Goal: Task Accomplishment & Management: Manage account settings

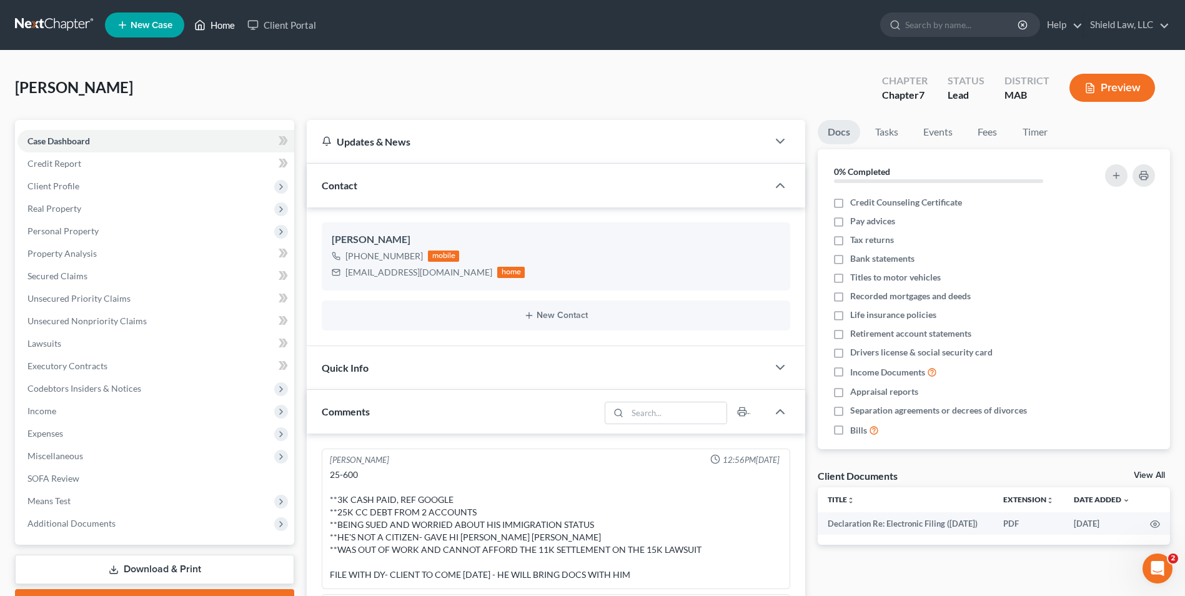
scroll to position [497, 0]
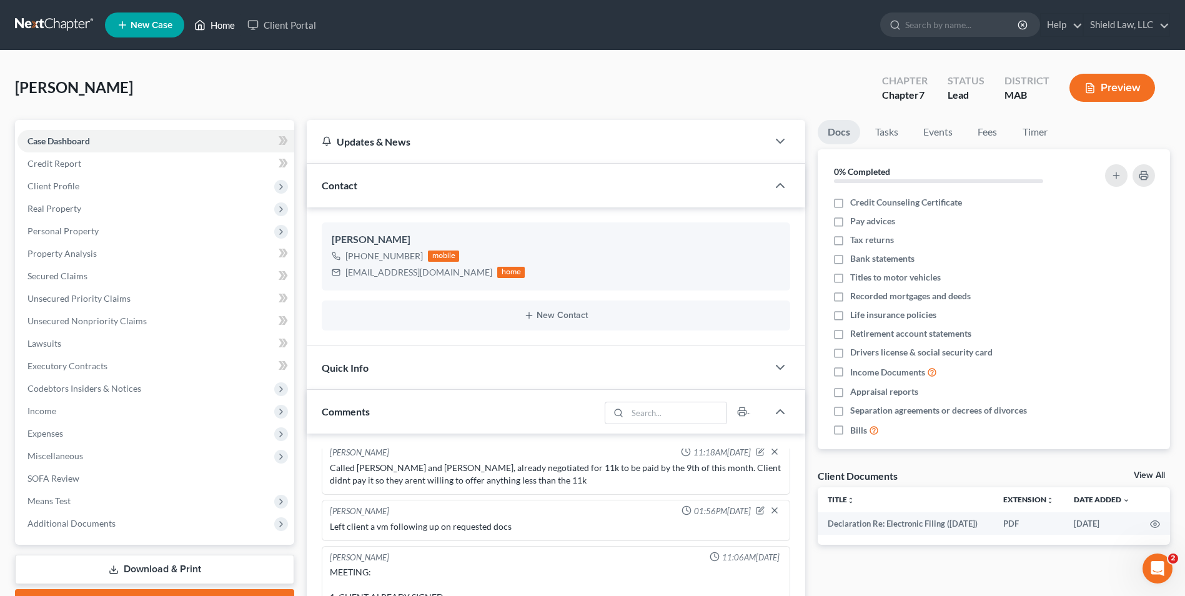
click at [226, 25] on link "Home" at bounding box center [214, 25] width 53 height 22
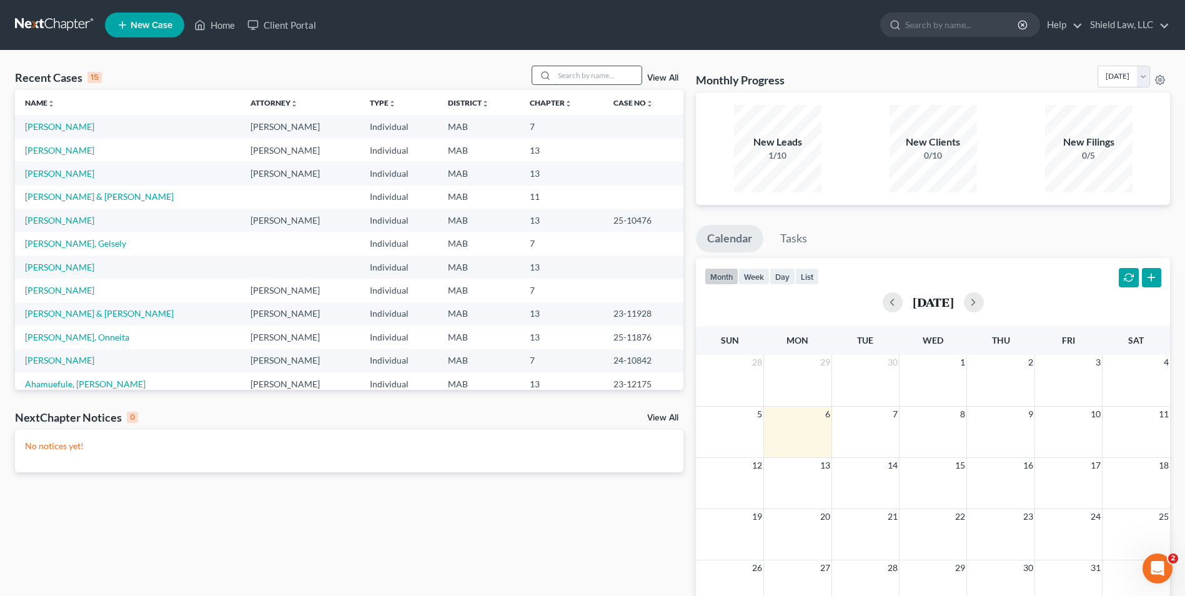
click at [604, 77] on input "search" at bounding box center [597, 75] width 87 height 18
type input "gramazio"
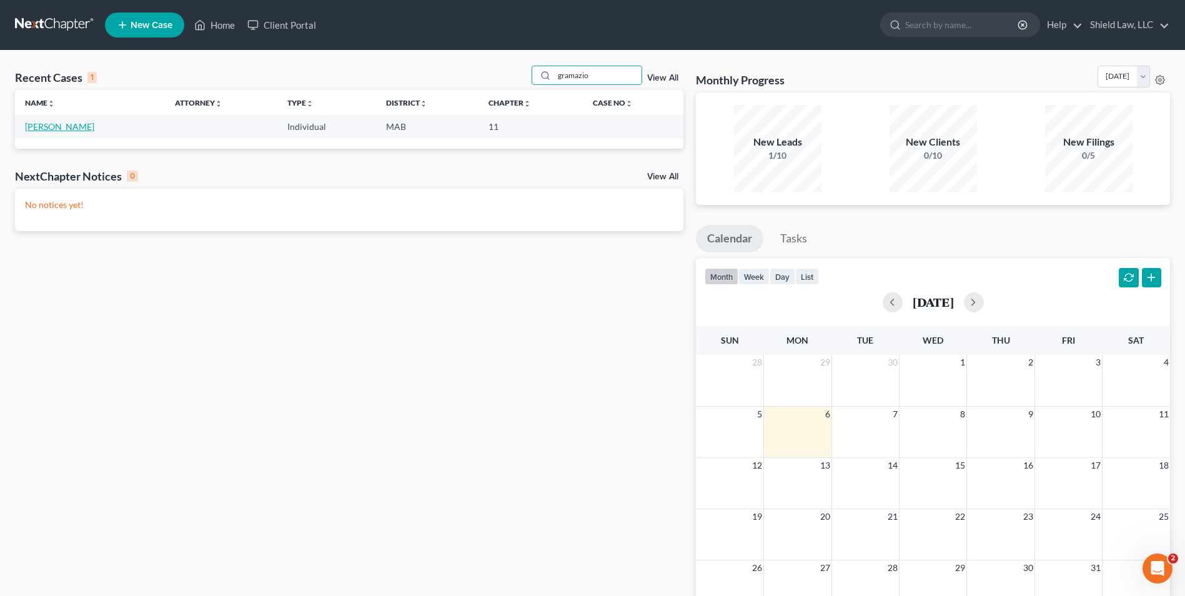
click at [62, 131] on link "[PERSON_NAME]" at bounding box center [59, 126] width 69 height 11
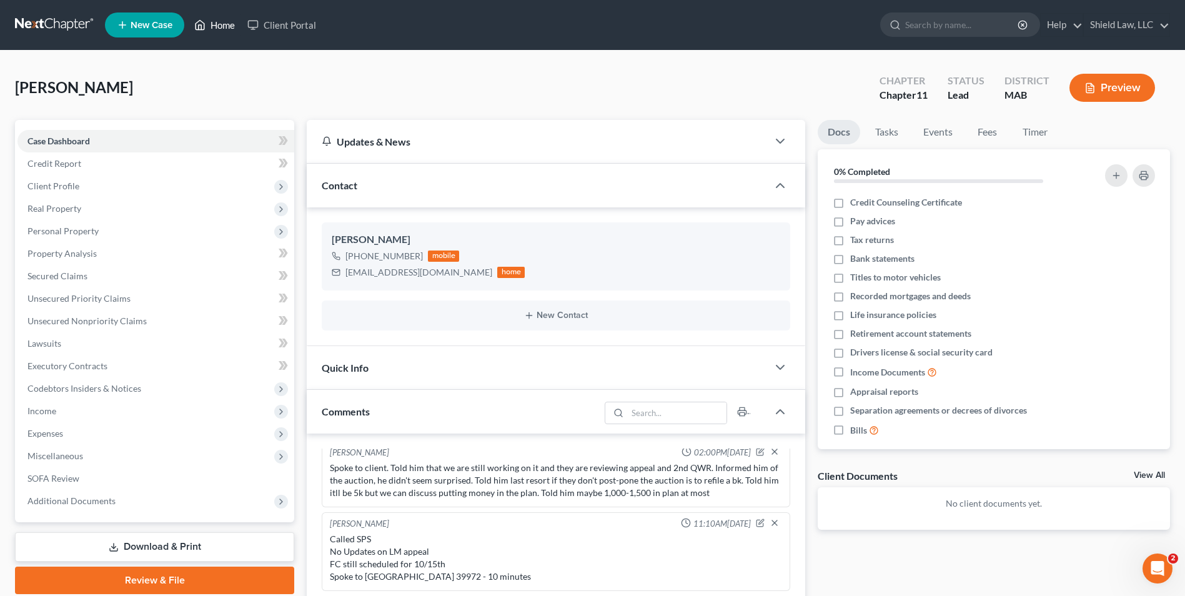
drag, startPoint x: 206, startPoint y: 20, endPoint x: 538, endPoint y: 78, distance: 336.8
click at [206, 20] on icon at bounding box center [199, 24] width 11 height 15
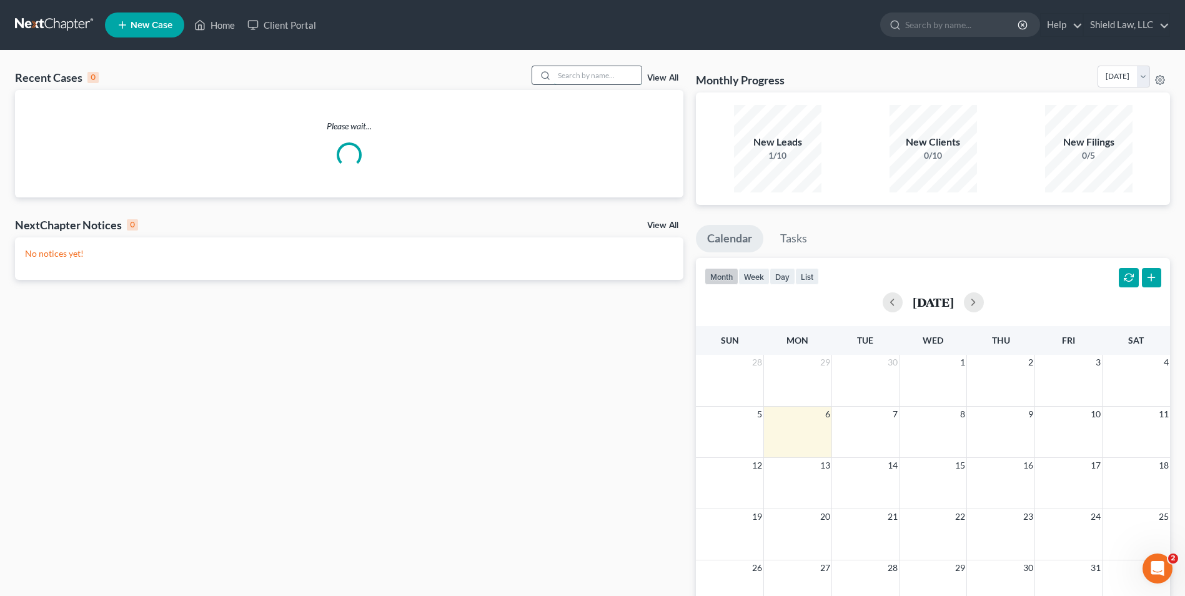
click at [572, 77] on input "search" at bounding box center [597, 75] width 87 height 18
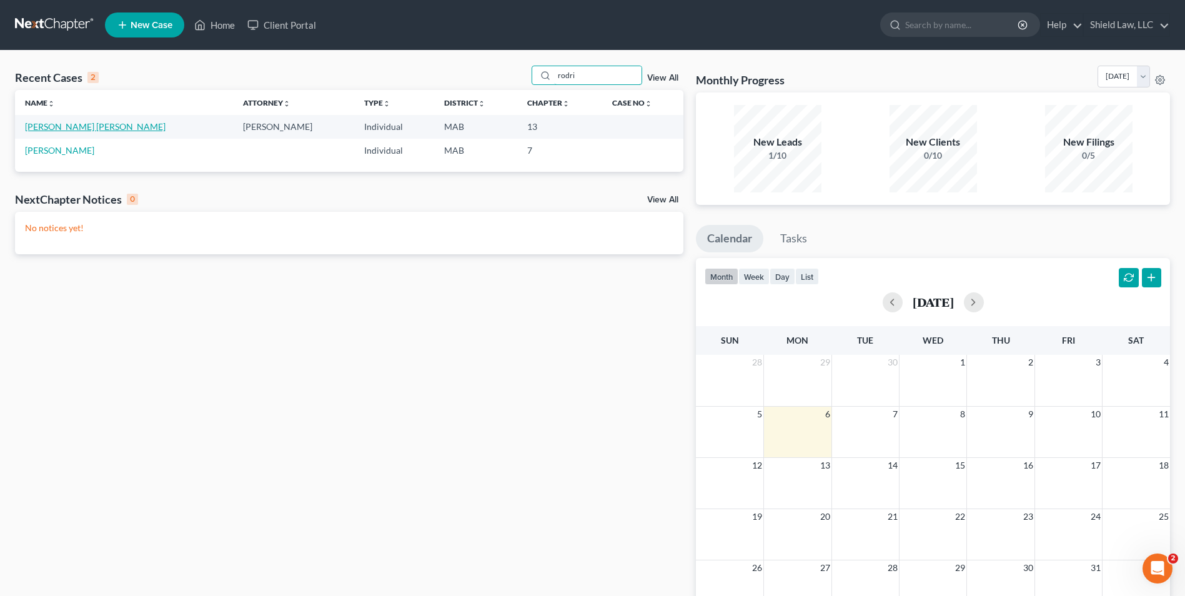
type input "rodri"
click at [72, 129] on link "[PERSON_NAME] [PERSON_NAME]" at bounding box center [95, 126] width 141 height 11
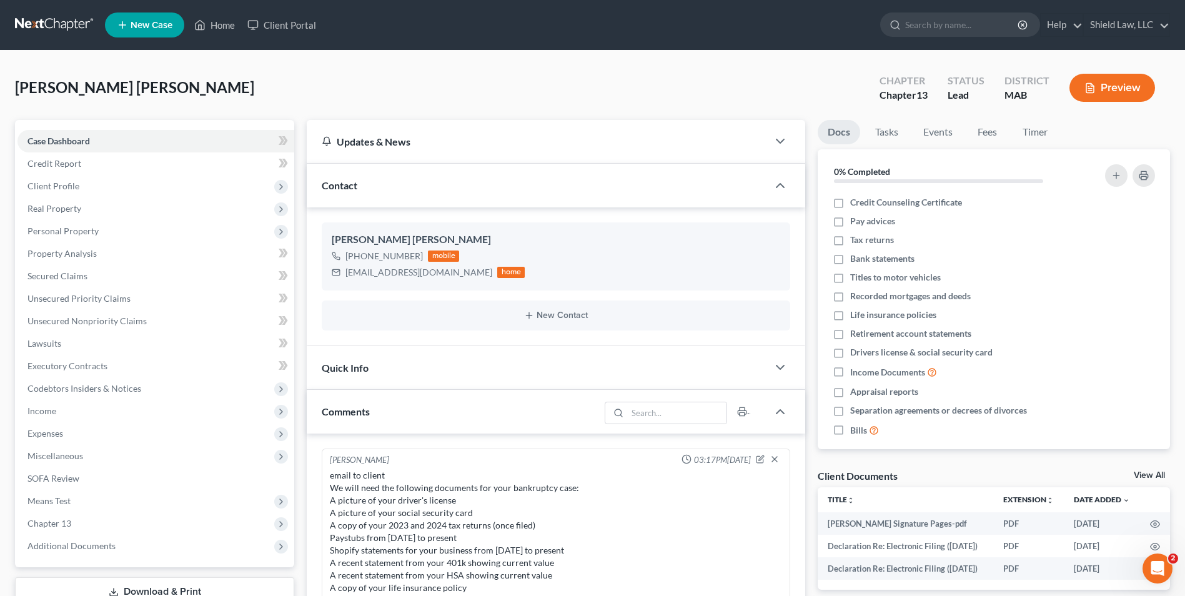
scroll to position [510, 0]
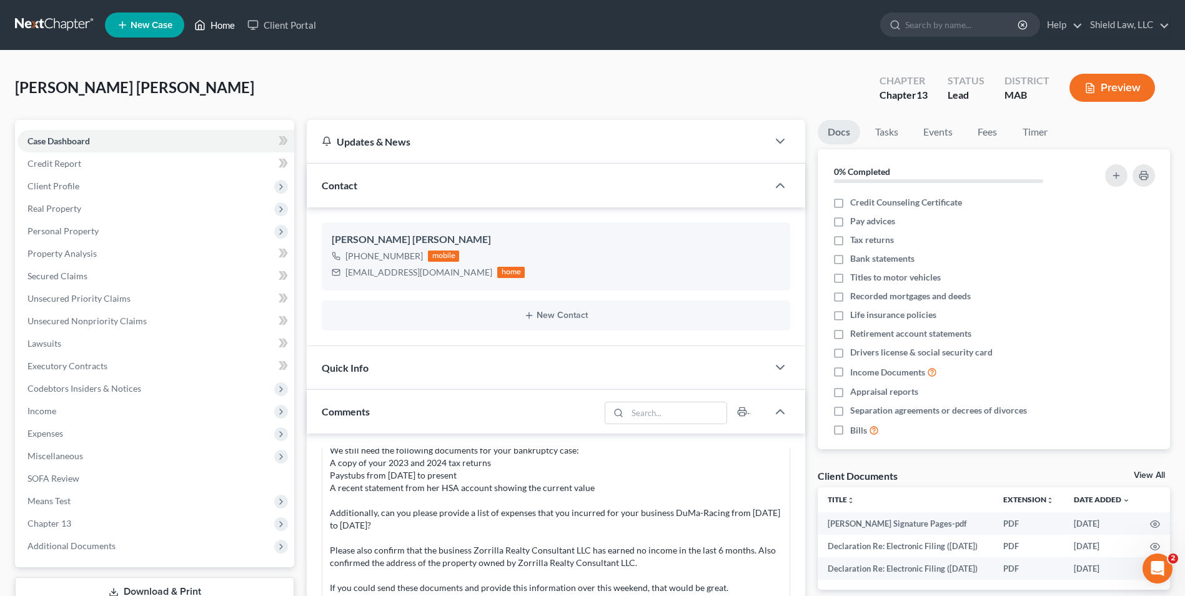
drag, startPoint x: 215, startPoint y: 35, endPoint x: 577, endPoint y: 54, distance: 362.9
click at [215, 35] on link "Home" at bounding box center [214, 25] width 53 height 22
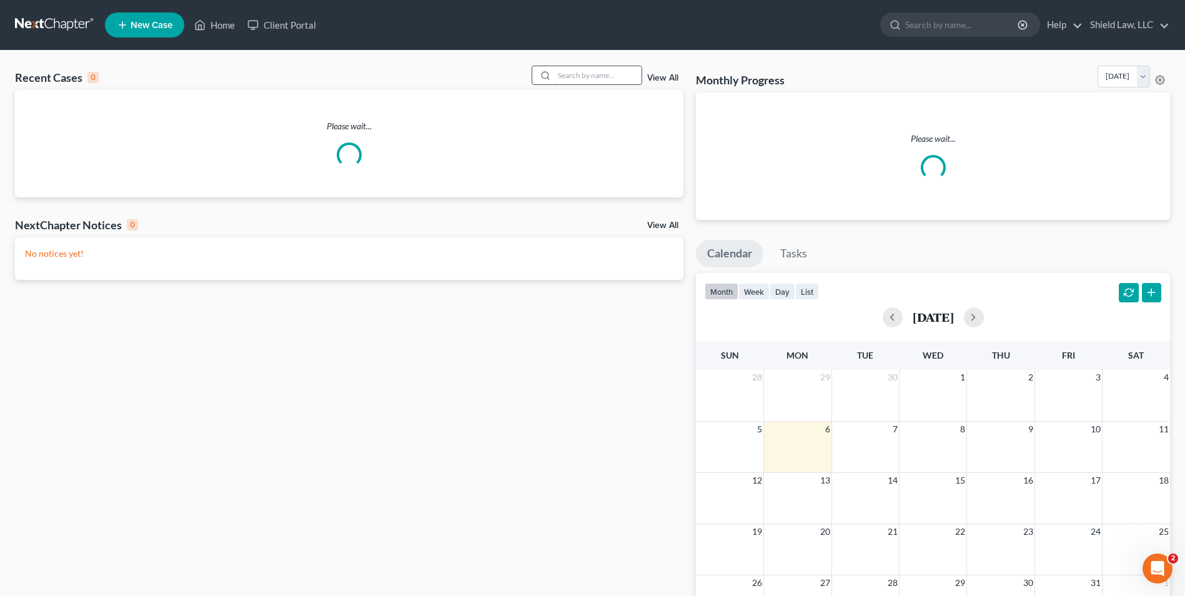
click at [598, 74] on input "search" at bounding box center [597, 75] width 87 height 18
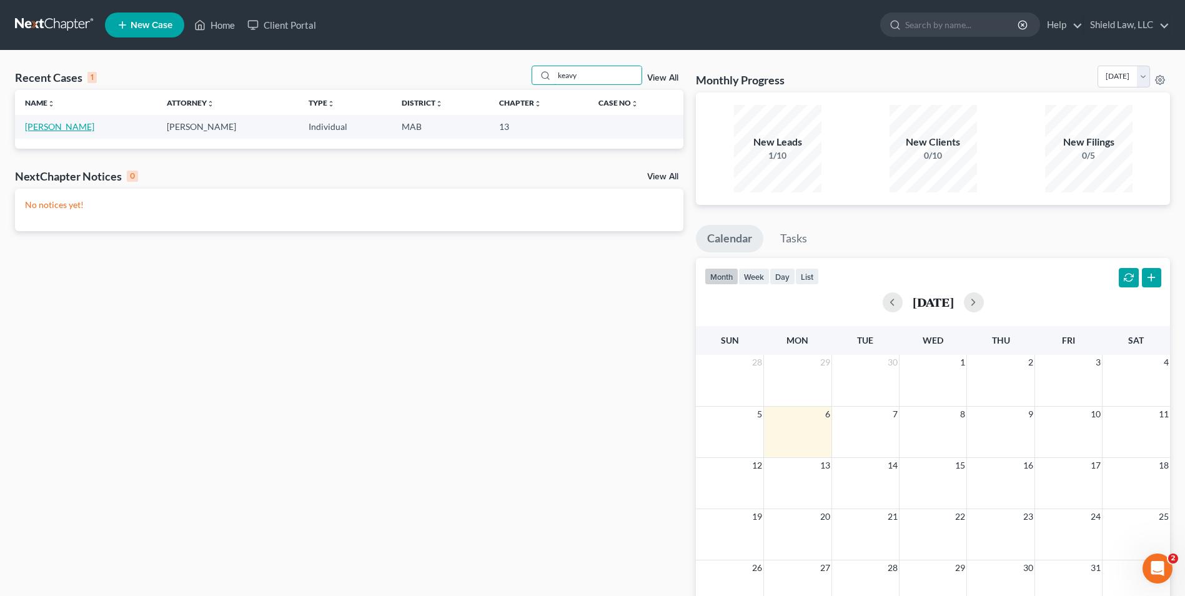
type input "keavy"
click at [61, 126] on link "[PERSON_NAME]" at bounding box center [59, 126] width 69 height 11
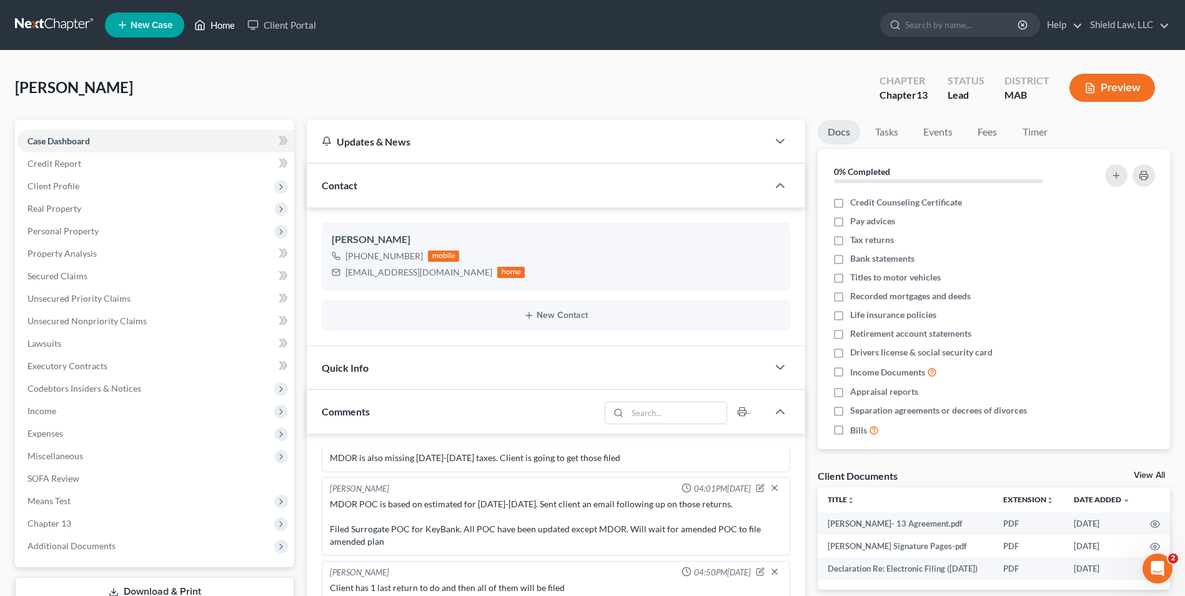
click at [217, 16] on link "Home" at bounding box center [214, 25] width 53 height 22
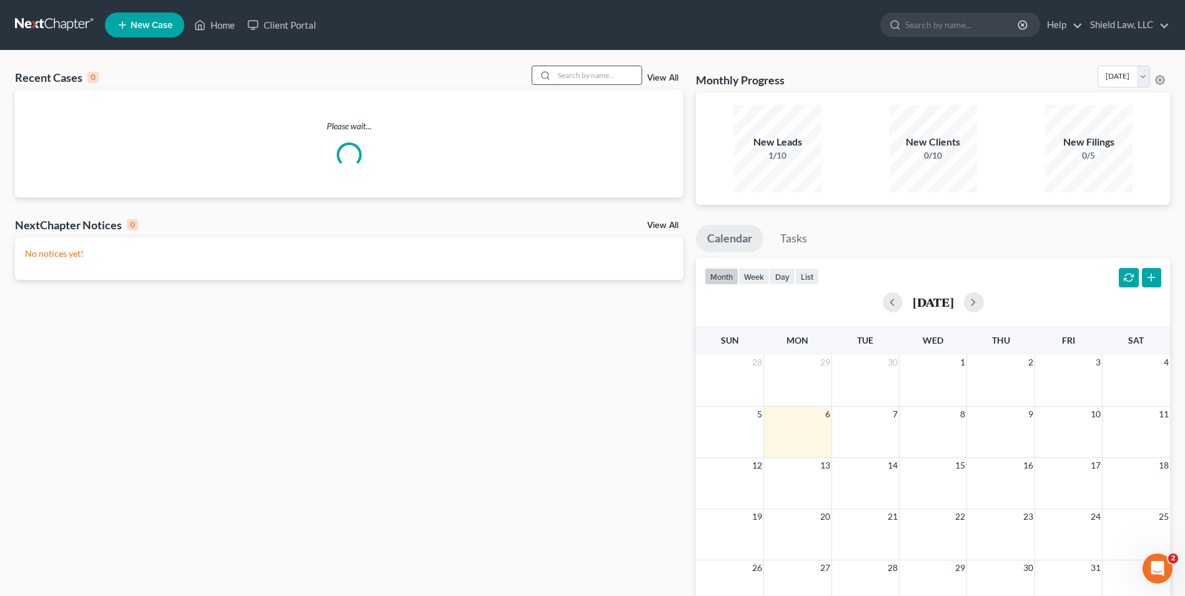
click at [567, 76] on input "search" at bounding box center [597, 75] width 87 height 18
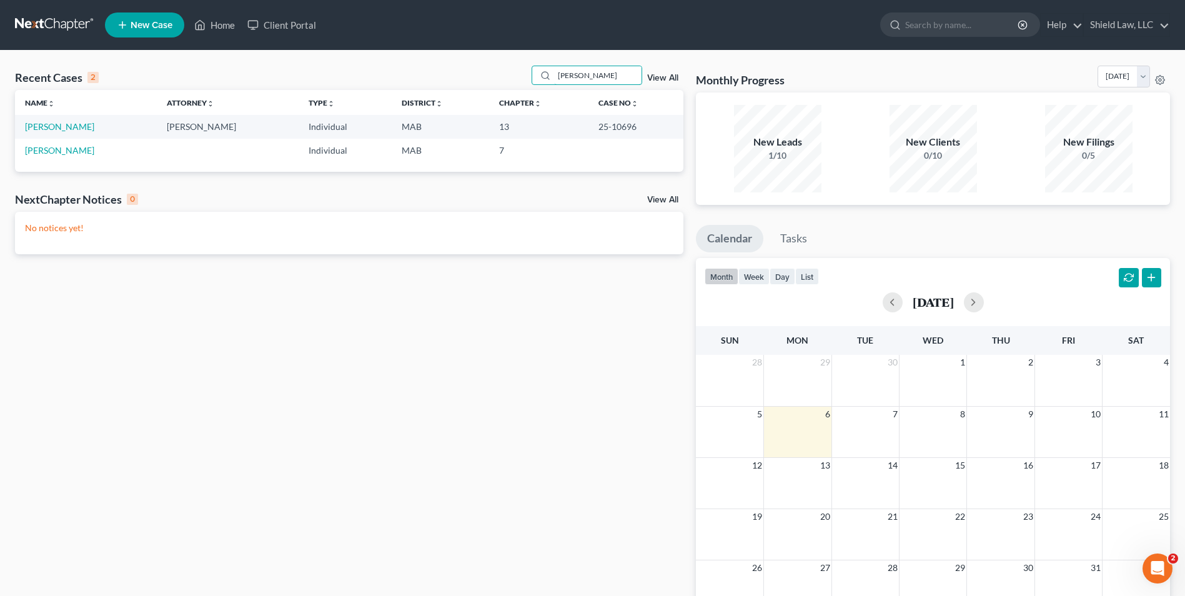
type input "[PERSON_NAME]"
click at [47, 127] on link "[PERSON_NAME]" at bounding box center [59, 126] width 69 height 11
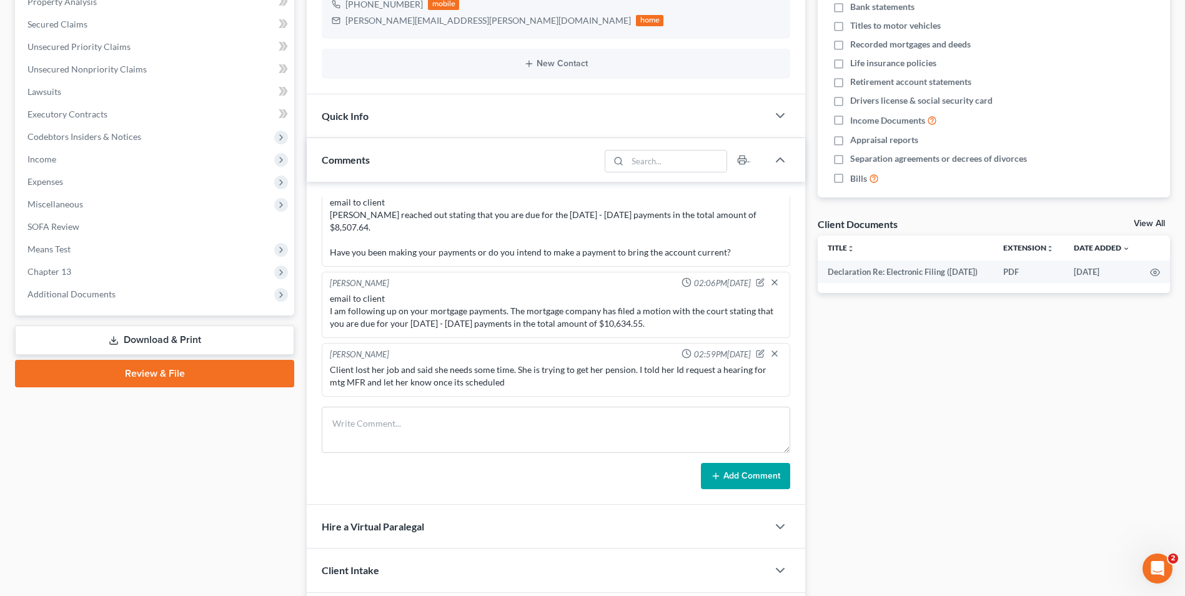
scroll to position [152, 0]
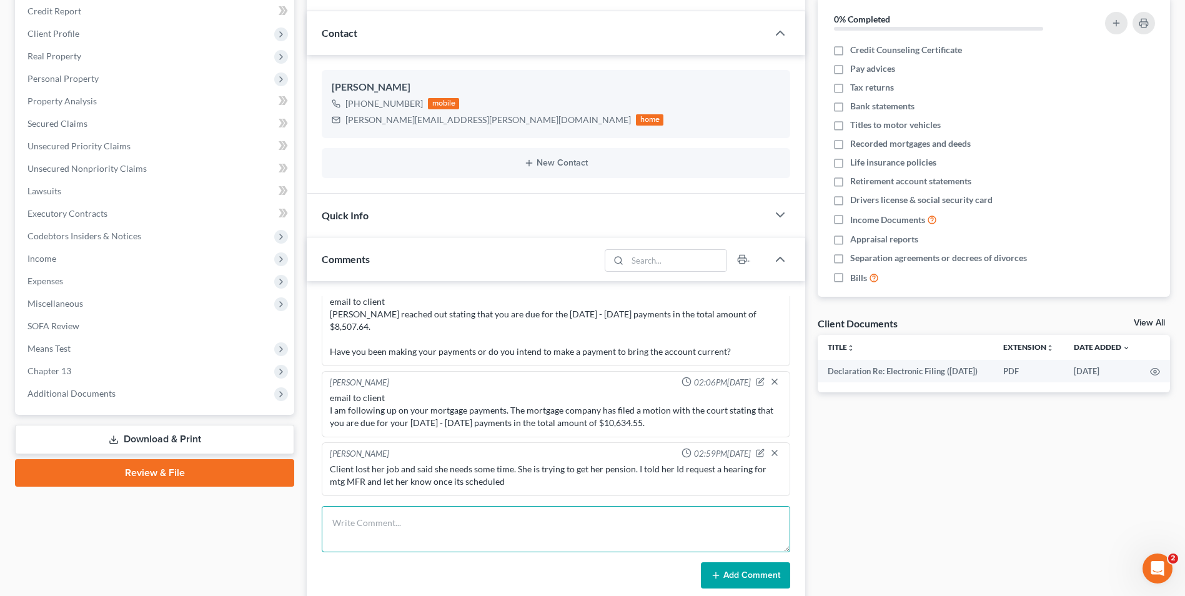
click at [444, 532] on textarea at bounding box center [556, 529] width 469 height 46
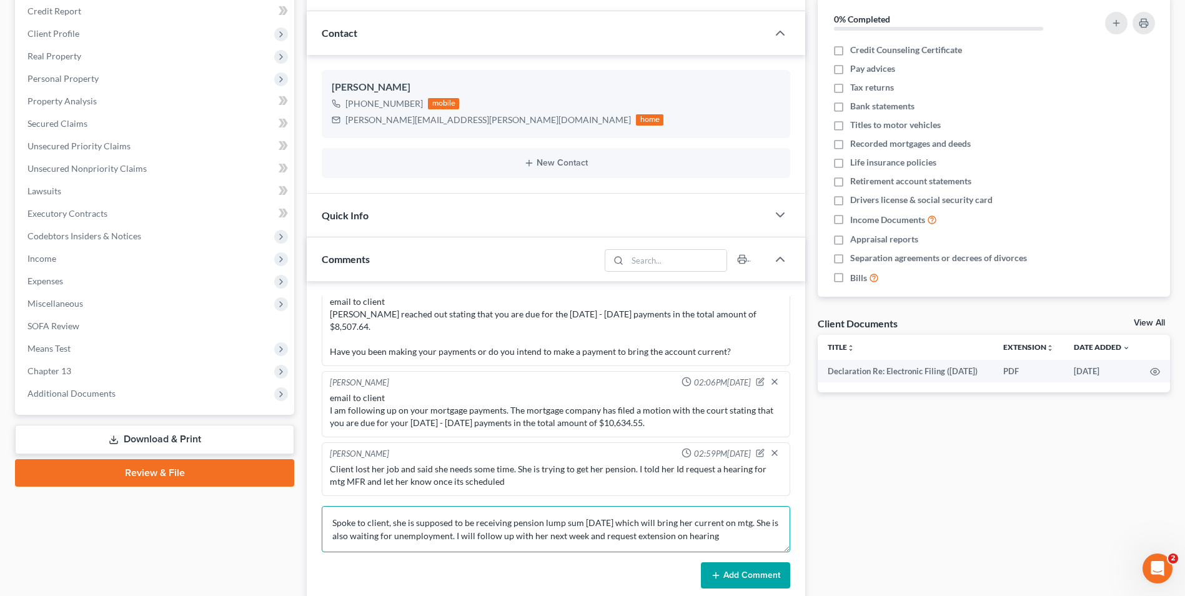
type textarea "Spoke to client, she is supposed to be receiving pension lump sum [DATE] which …"
click at [719, 568] on button "Add Comment" at bounding box center [745, 575] width 89 height 26
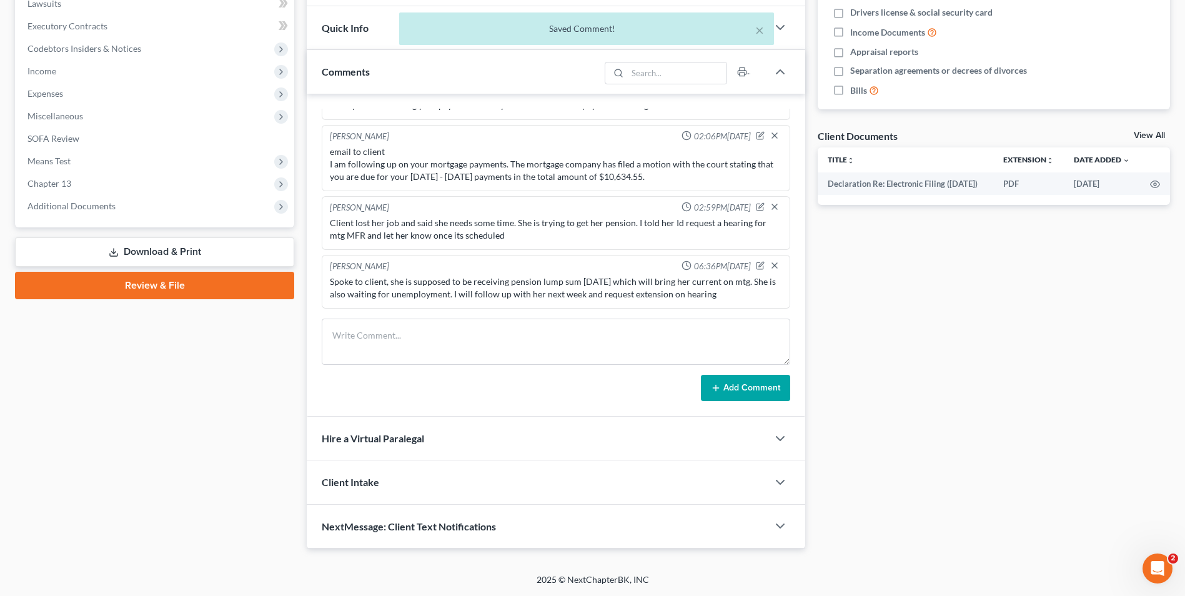
scroll to position [0, 0]
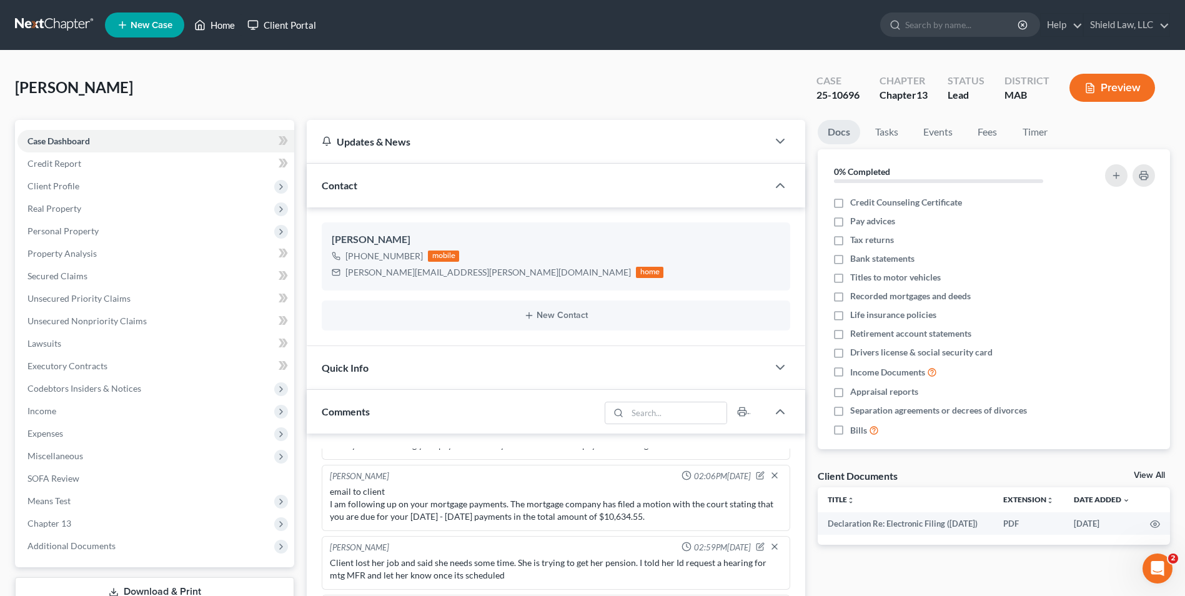
drag, startPoint x: 222, startPoint y: 24, endPoint x: 262, endPoint y: 27, distance: 40.8
click at [222, 24] on link "Home" at bounding box center [214, 25] width 53 height 22
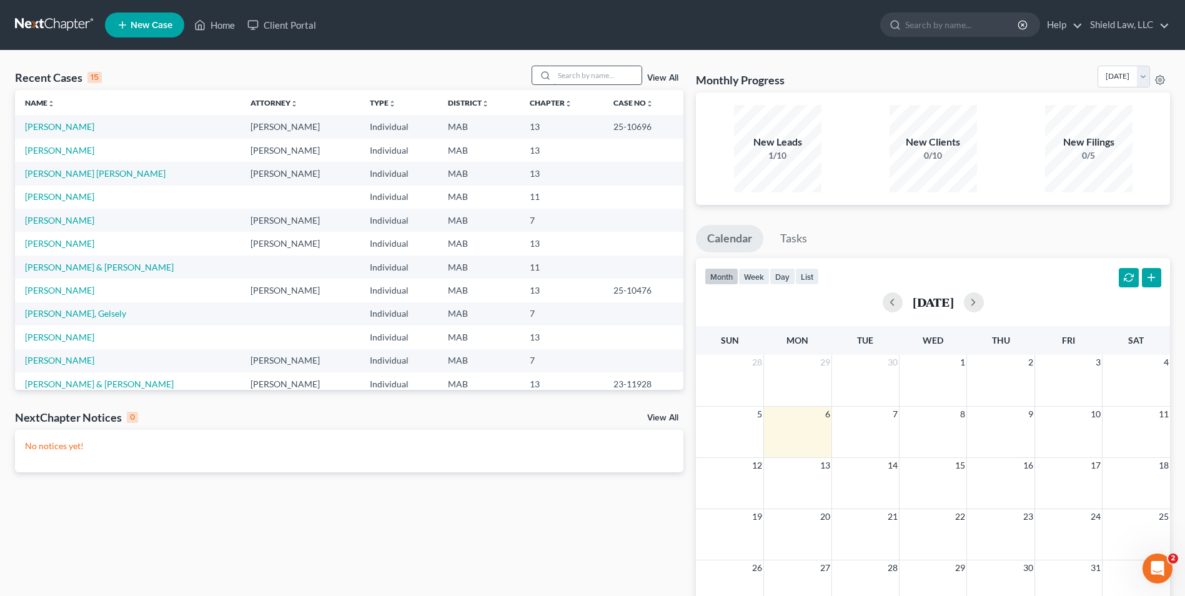
click at [572, 83] on input "search" at bounding box center [597, 75] width 87 height 18
type input "[PERSON_NAME]"
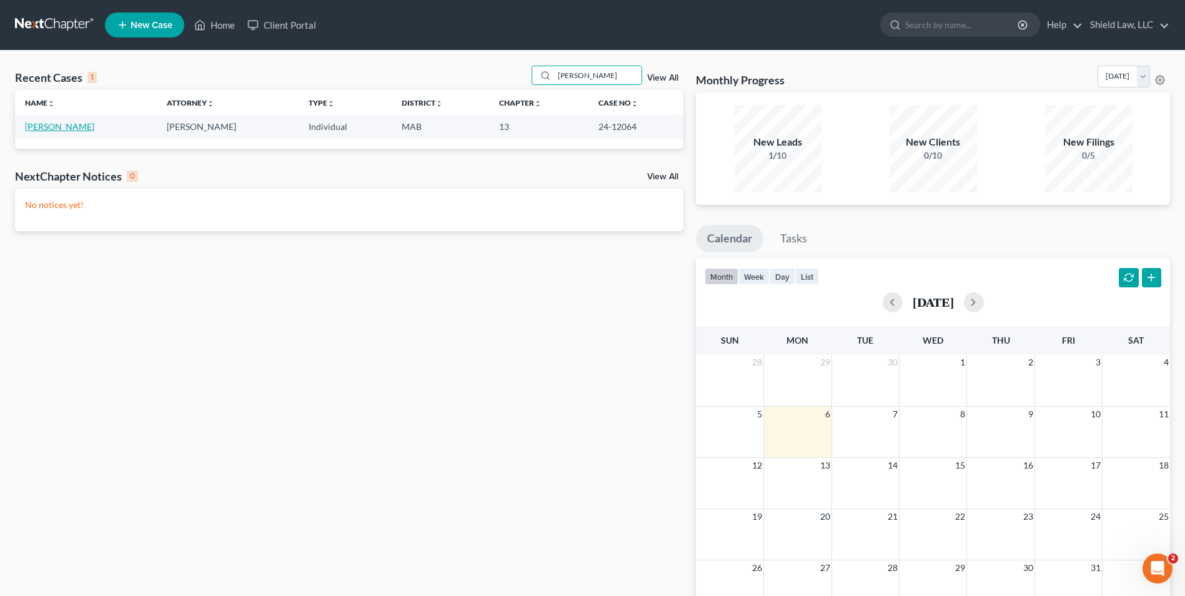
click at [39, 130] on link "[PERSON_NAME]" at bounding box center [59, 126] width 69 height 11
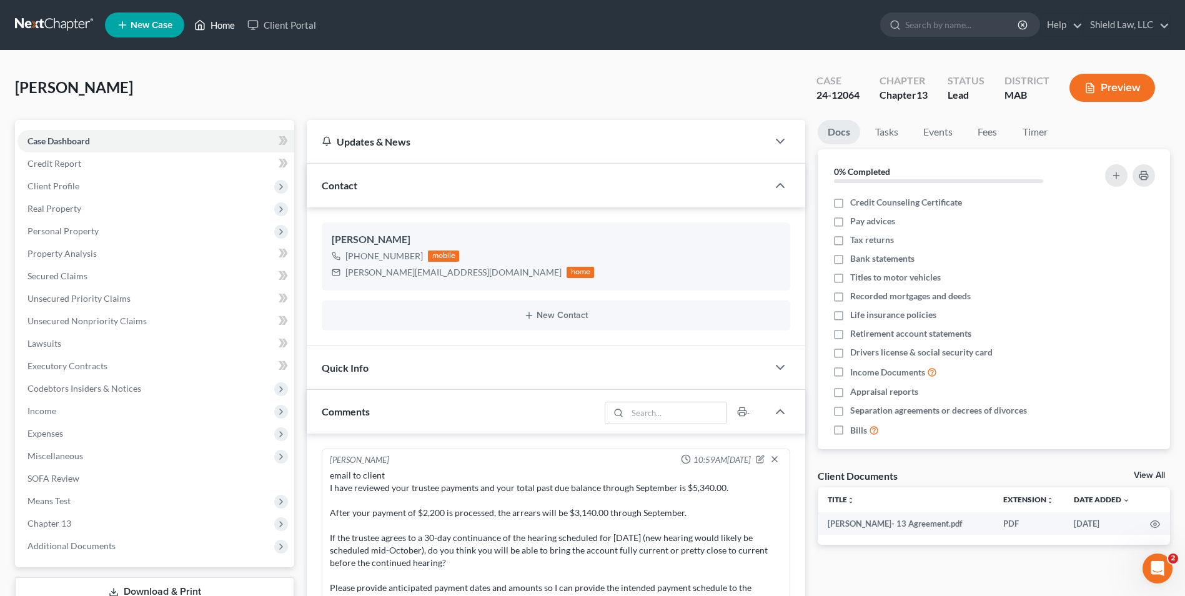
click at [222, 25] on link "Home" at bounding box center [214, 25] width 53 height 22
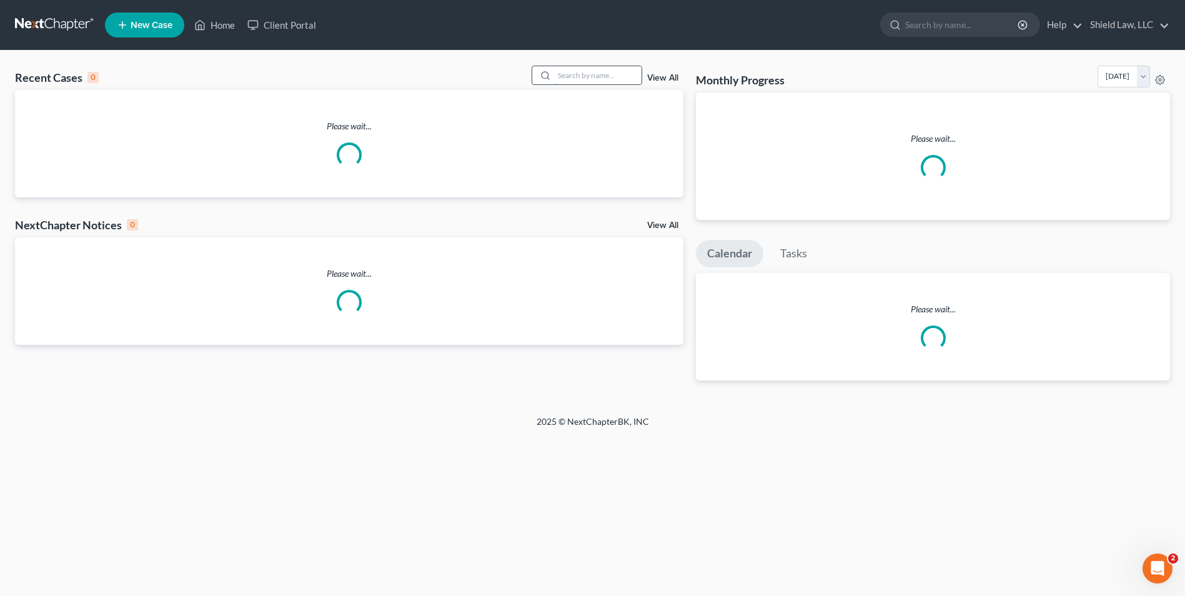
click at [593, 69] on input "search" at bounding box center [597, 75] width 87 height 18
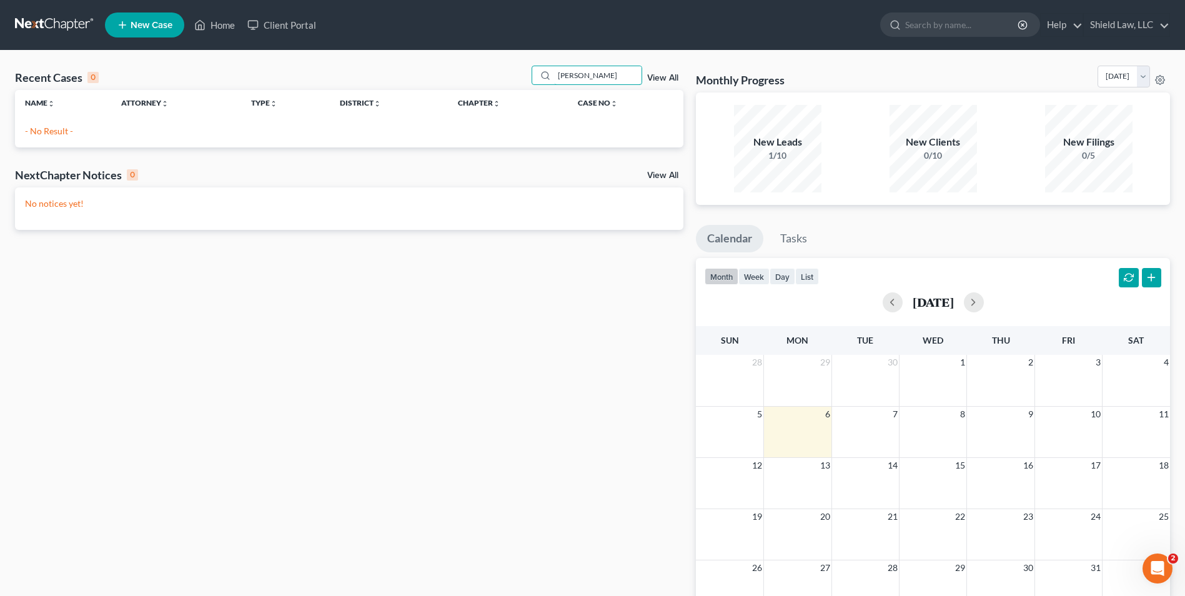
drag, startPoint x: 627, startPoint y: 71, endPoint x: 387, endPoint y: 89, distance: 240.6
click at [394, 92] on div "Recent Cases 0 [PERSON_NAME] View All Name unfold_more expand_more expand_less …" at bounding box center [349, 107] width 669 height 82
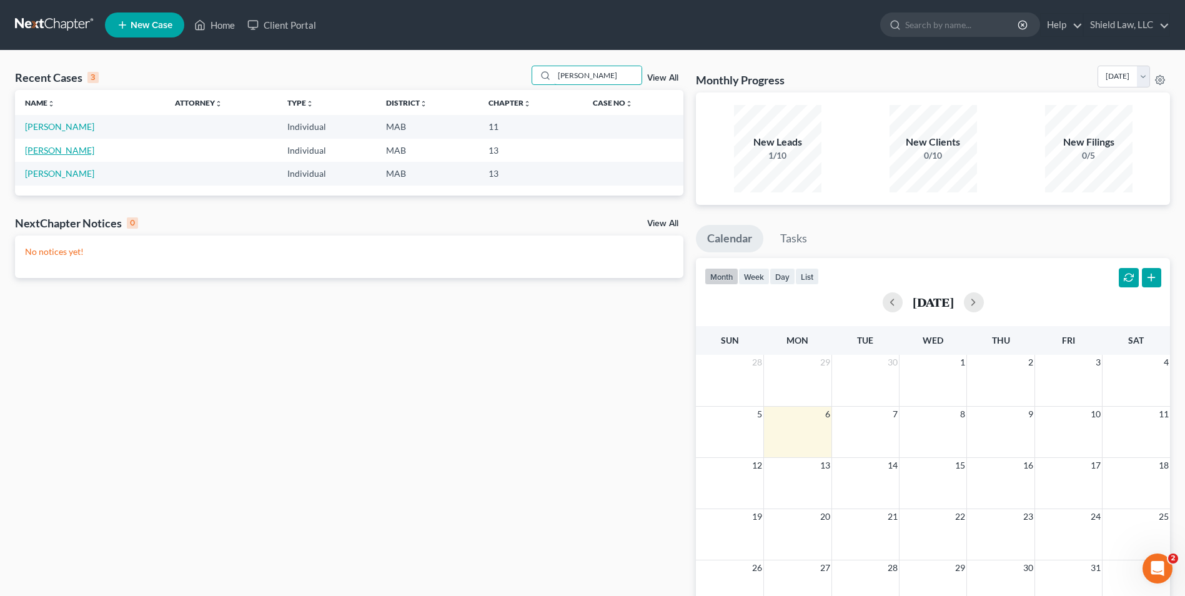
type input "[PERSON_NAME]"
click at [75, 151] on link "[PERSON_NAME]" at bounding box center [59, 150] width 69 height 11
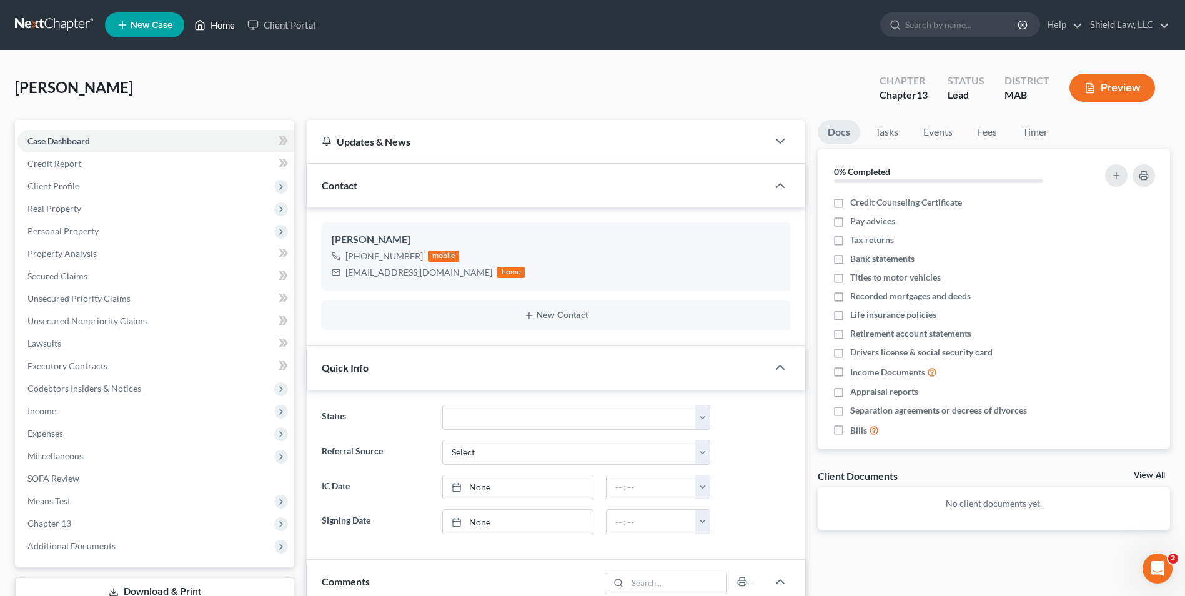
click at [199, 21] on icon at bounding box center [199, 24] width 11 height 15
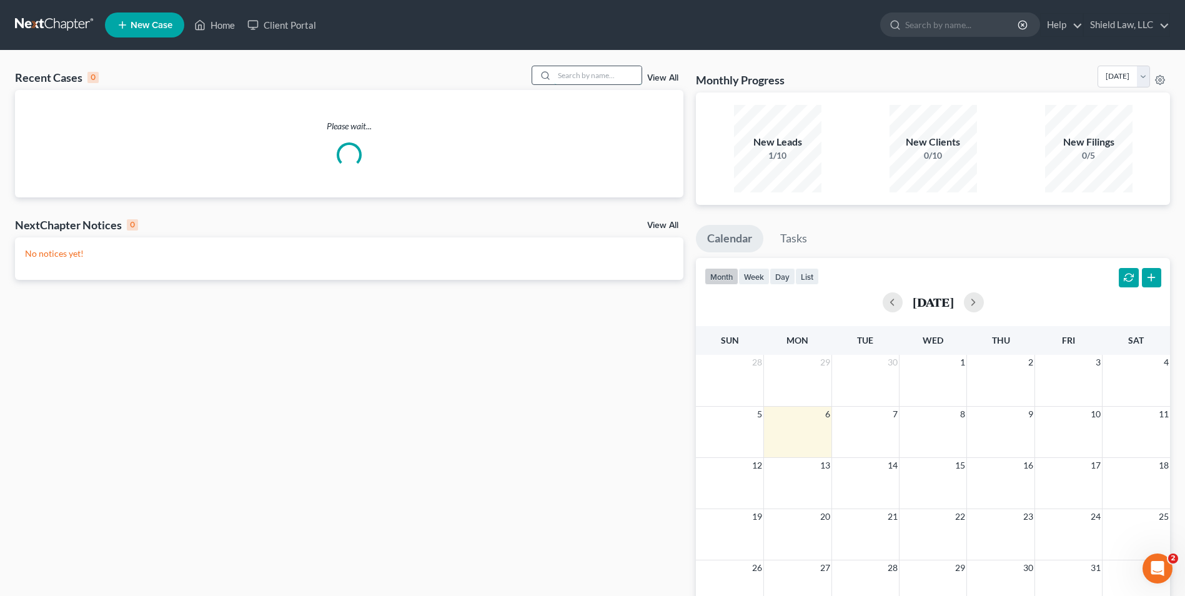
click at [619, 75] on input "search" at bounding box center [597, 75] width 87 height 18
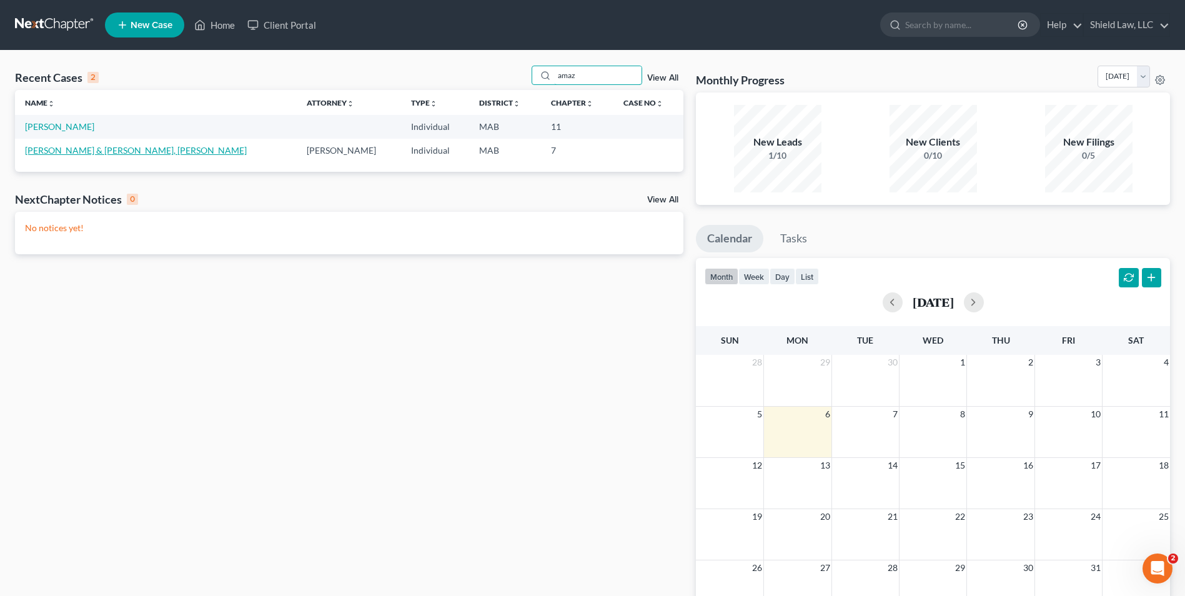
type input "amaz"
click at [76, 146] on link "[PERSON_NAME] & [PERSON_NAME], [PERSON_NAME]" at bounding box center [136, 150] width 222 height 11
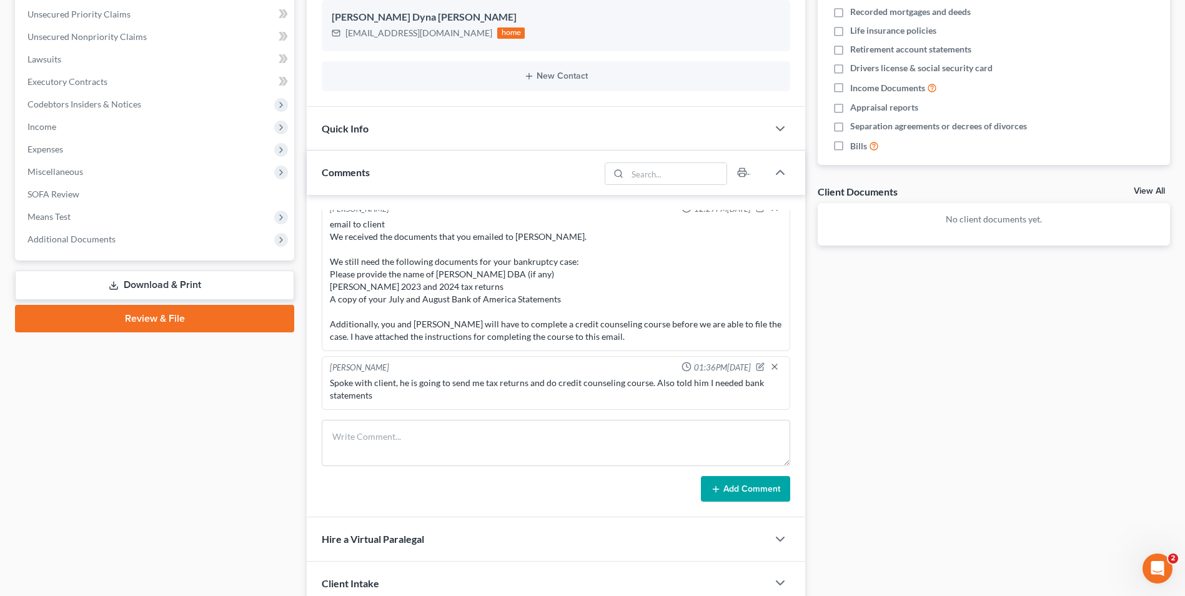
scroll to position [385, 0]
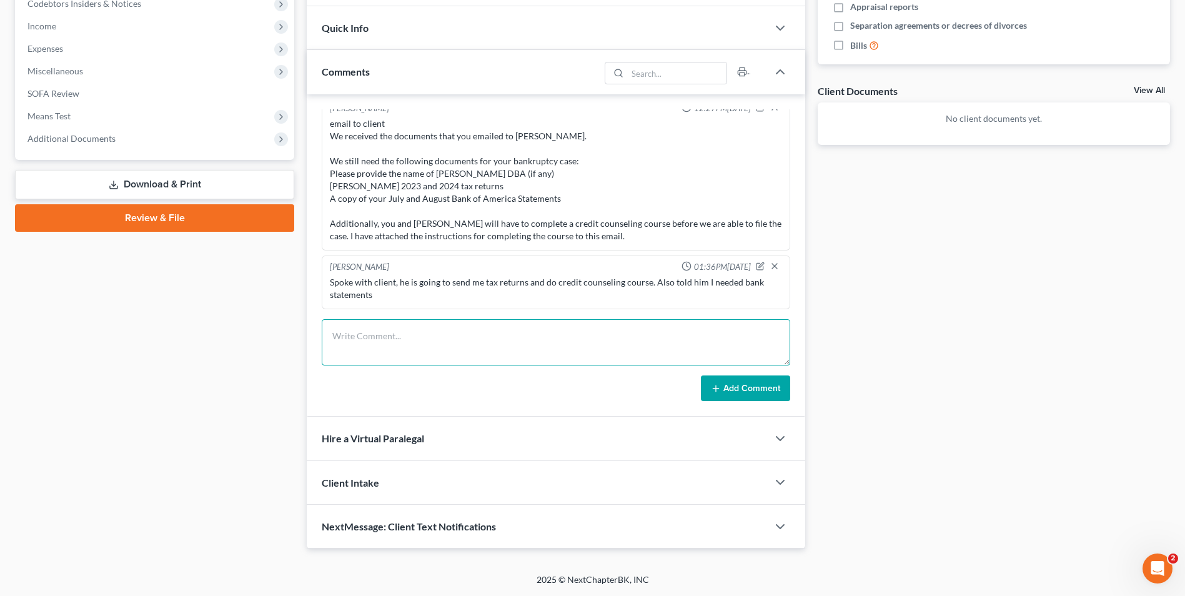
click at [389, 351] on textarea at bounding box center [556, 342] width 469 height 46
type textarea "Spoke to client, he is going to email bank statements, drop off tax returns and…"
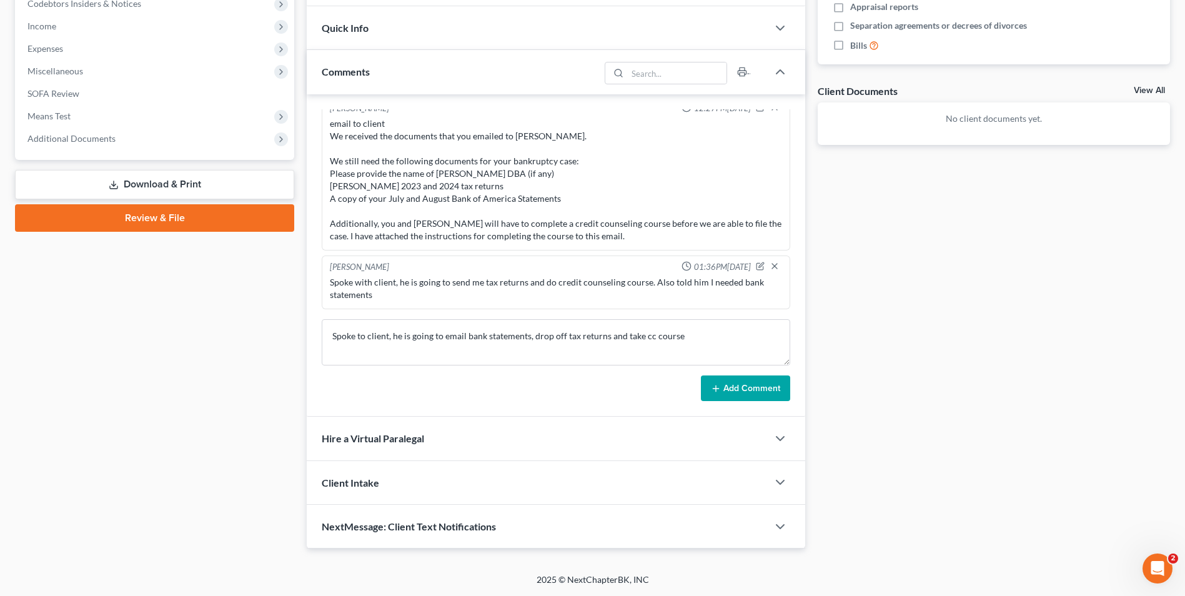
click at [732, 396] on button "Add Comment" at bounding box center [745, 389] width 89 height 26
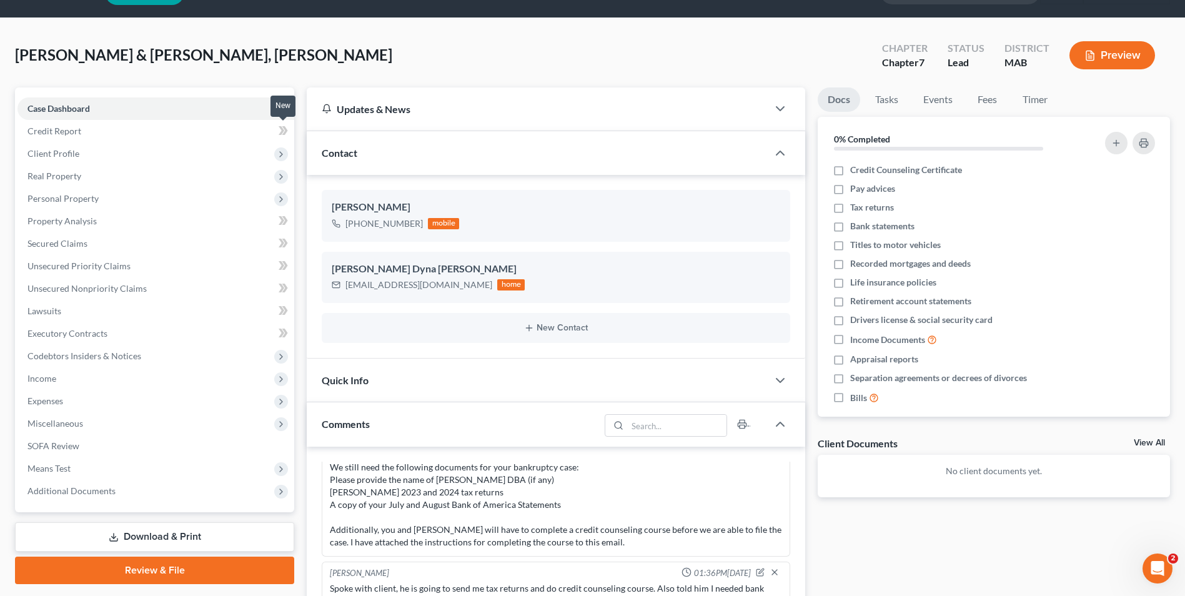
scroll to position [0, 0]
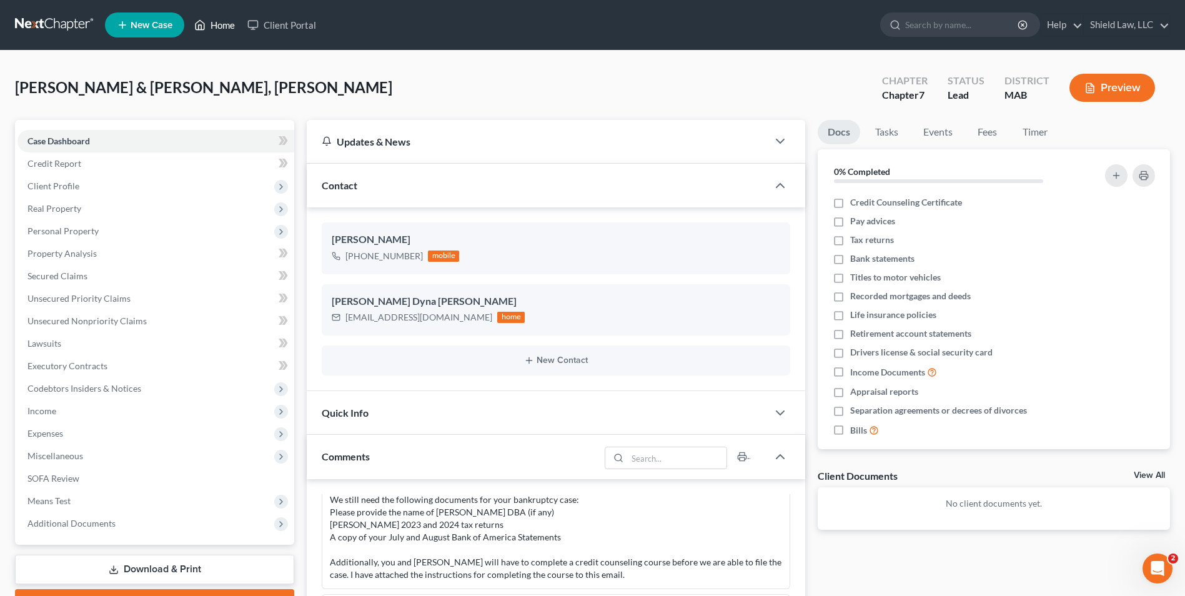
drag, startPoint x: 229, startPoint y: 22, endPoint x: 549, endPoint y: 94, distance: 328.0
click at [229, 22] on link "Home" at bounding box center [214, 25] width 53 height 22
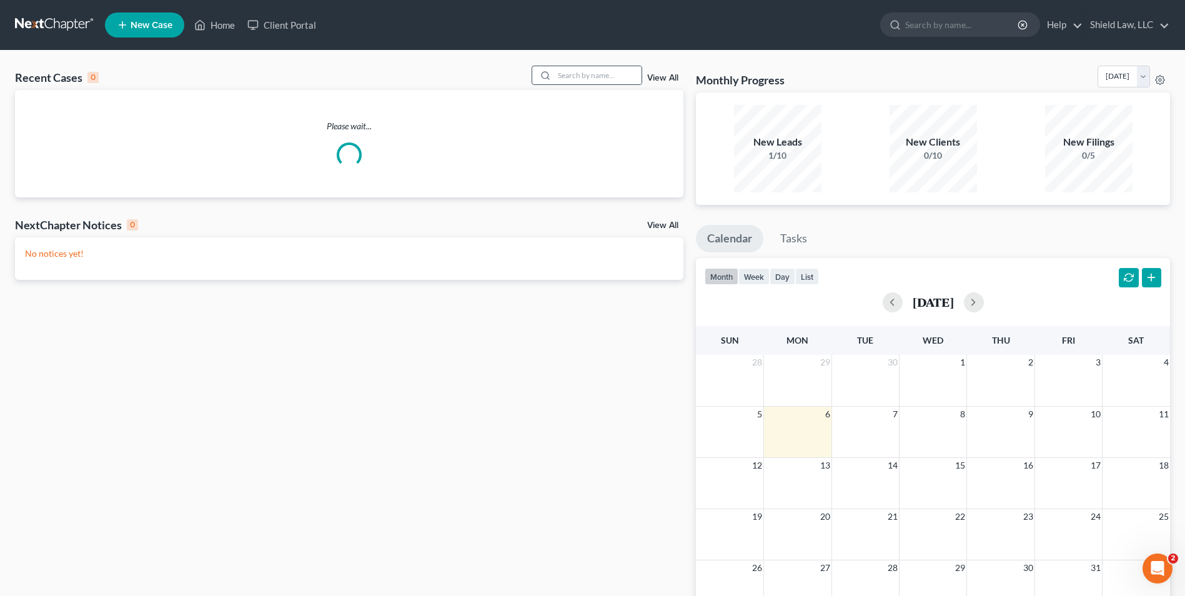
click at [602, 85] on div at bounding box center [587, 75] width 111 height 19
click at [607, 78] on input "search" at bounding box center [597, 75] width 87 height 18
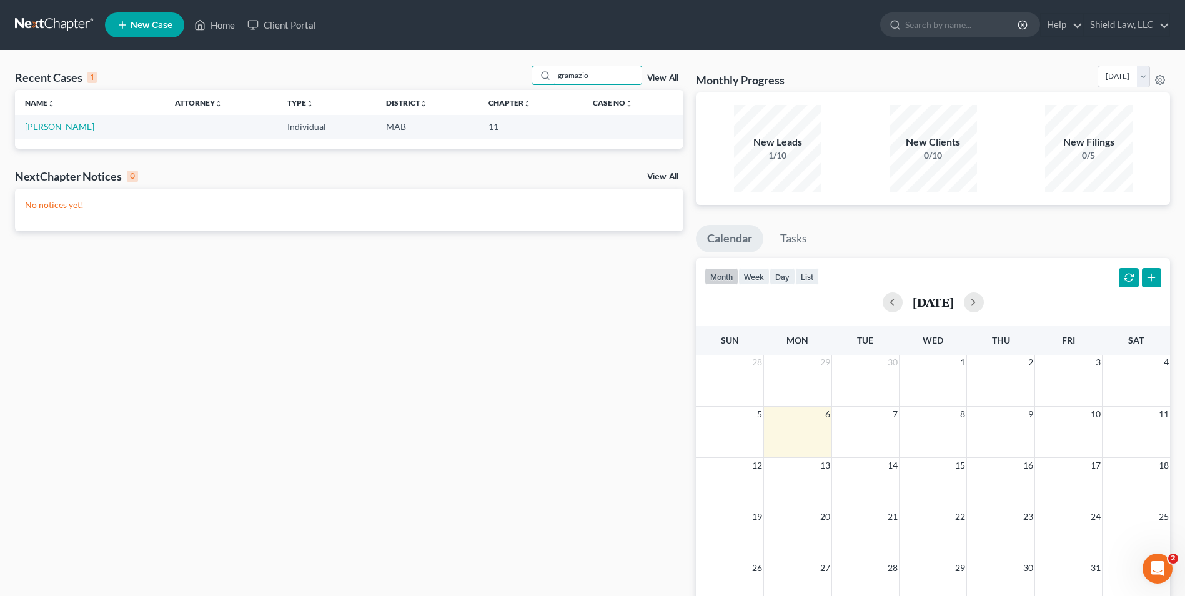
type input "gramazio"
click at [62, 128] on link "[PERSON_NAME]" at bounding box center [59, 126] width 69 height 11
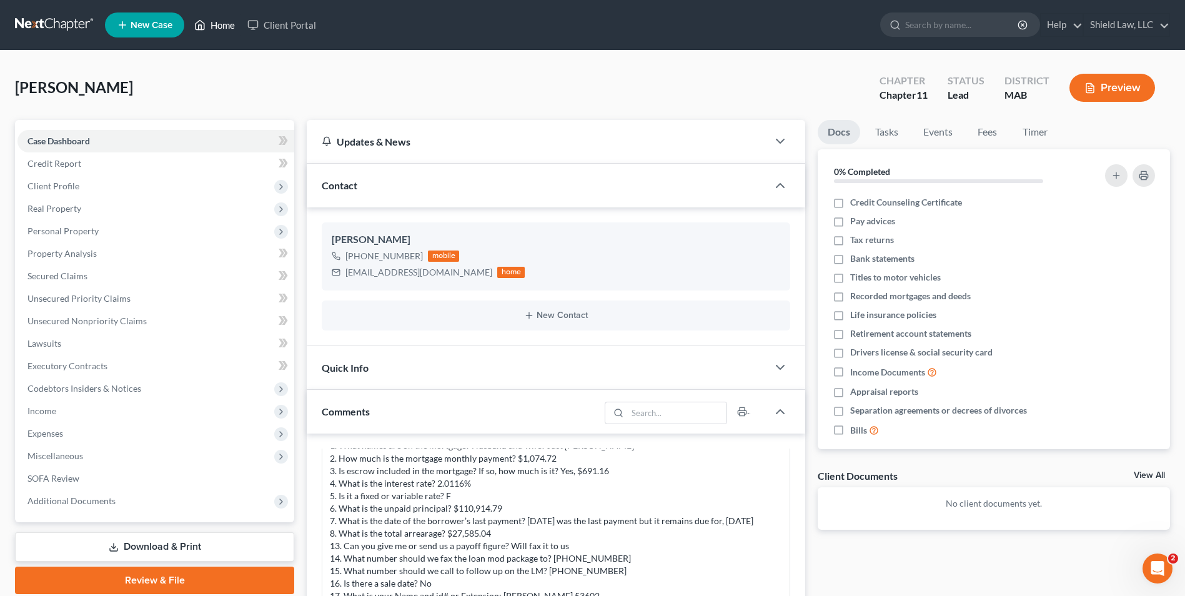
click at [224, 28] on link "Home" at bounding box center [214, 25] width 53 height 22
